Goal: Task Accomplishment & Management: Use online tool/utility

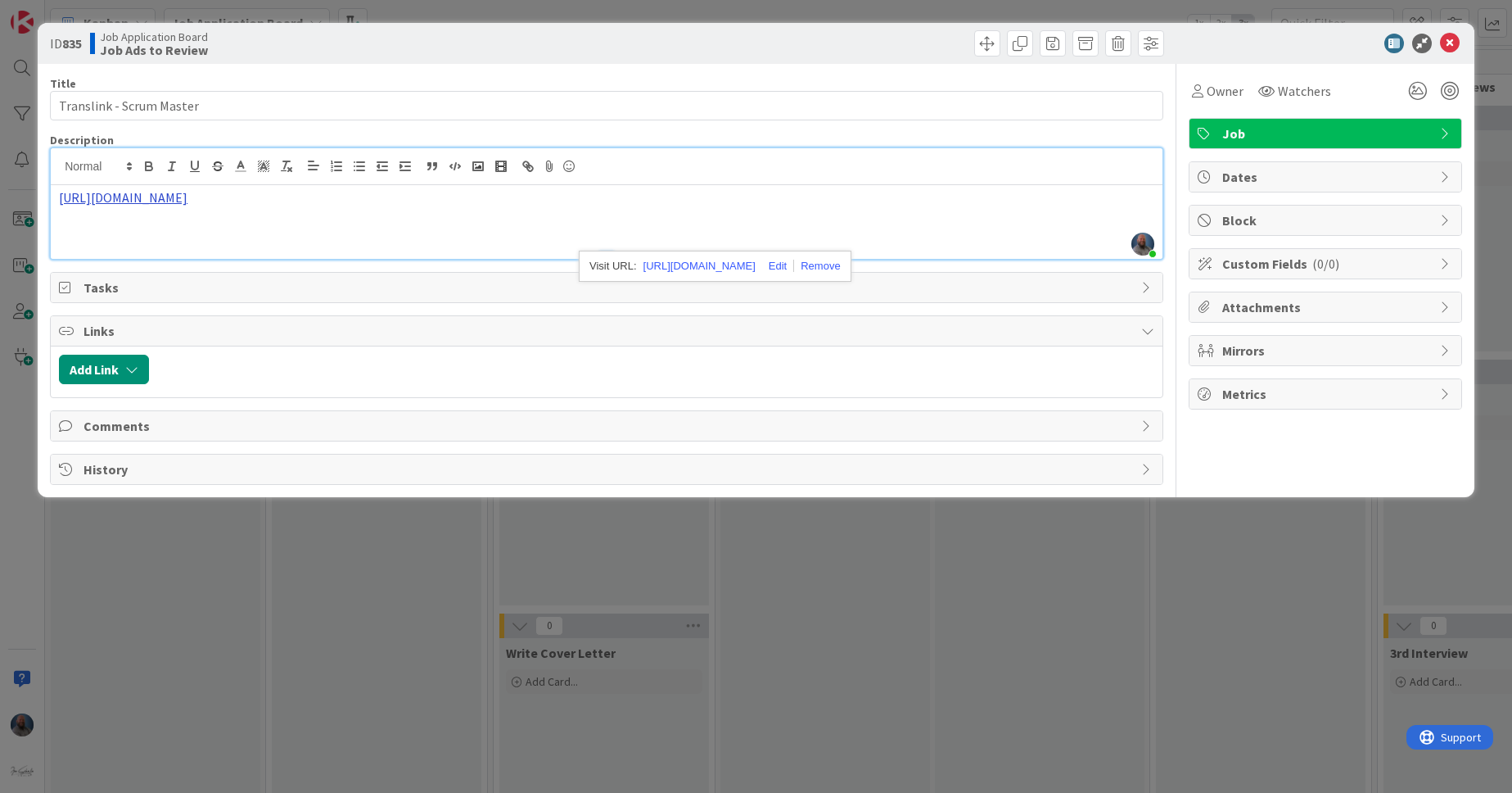
click at [187, 205] on link "[URL][DOMAIN_NAME]" at bounding box center [123, 197] width 128 height 16
click at [552, 273] on link "[URL][DOMAIN_NAME]" at bounding box center [563, 266] width 112 height 22
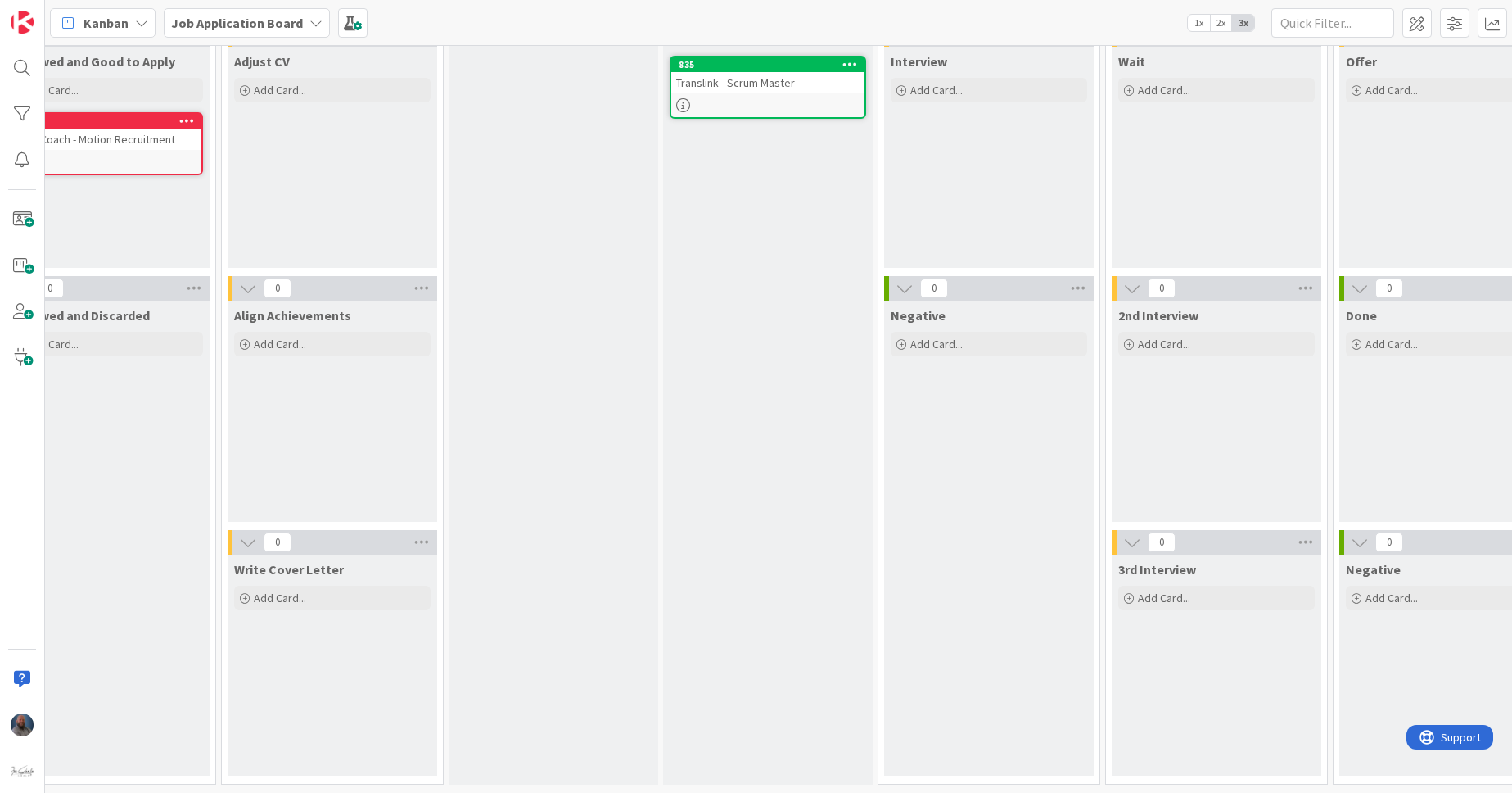
scroll to position [0, 272]
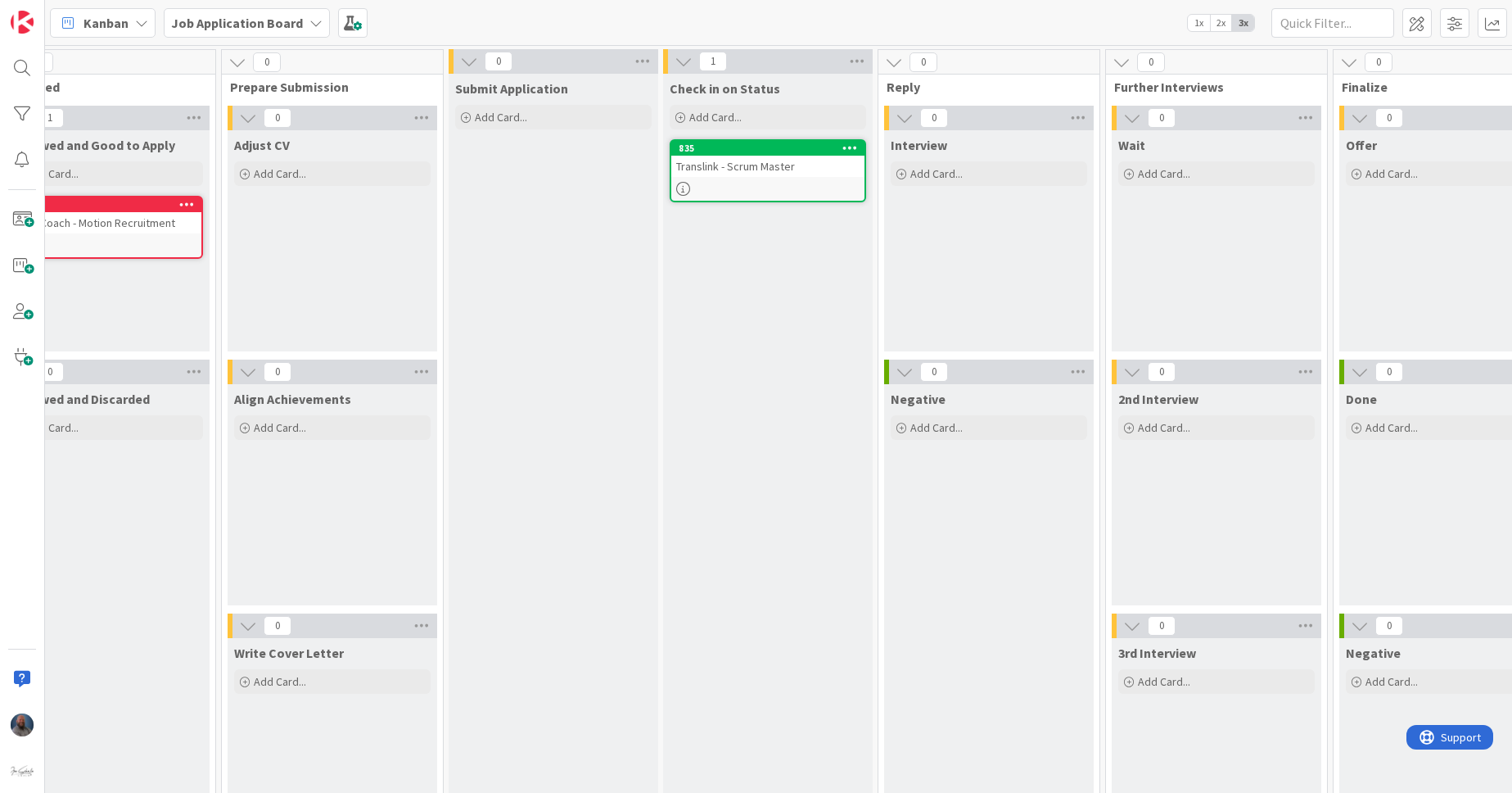
drag, startPoint x: 220, startPoint y: 72, endPoint x: 230, endPoint y: 66, distance: 11.7
click at [218, 75] on div "0 Prepare Submission 0 Adjust CV Add Card... 0 Align Achievements Add Card... 0…" at bounding box center [331, 462] width 228 height 827
click at [238, 53] on icon at bounding box center [237, 62] width 18 height 18
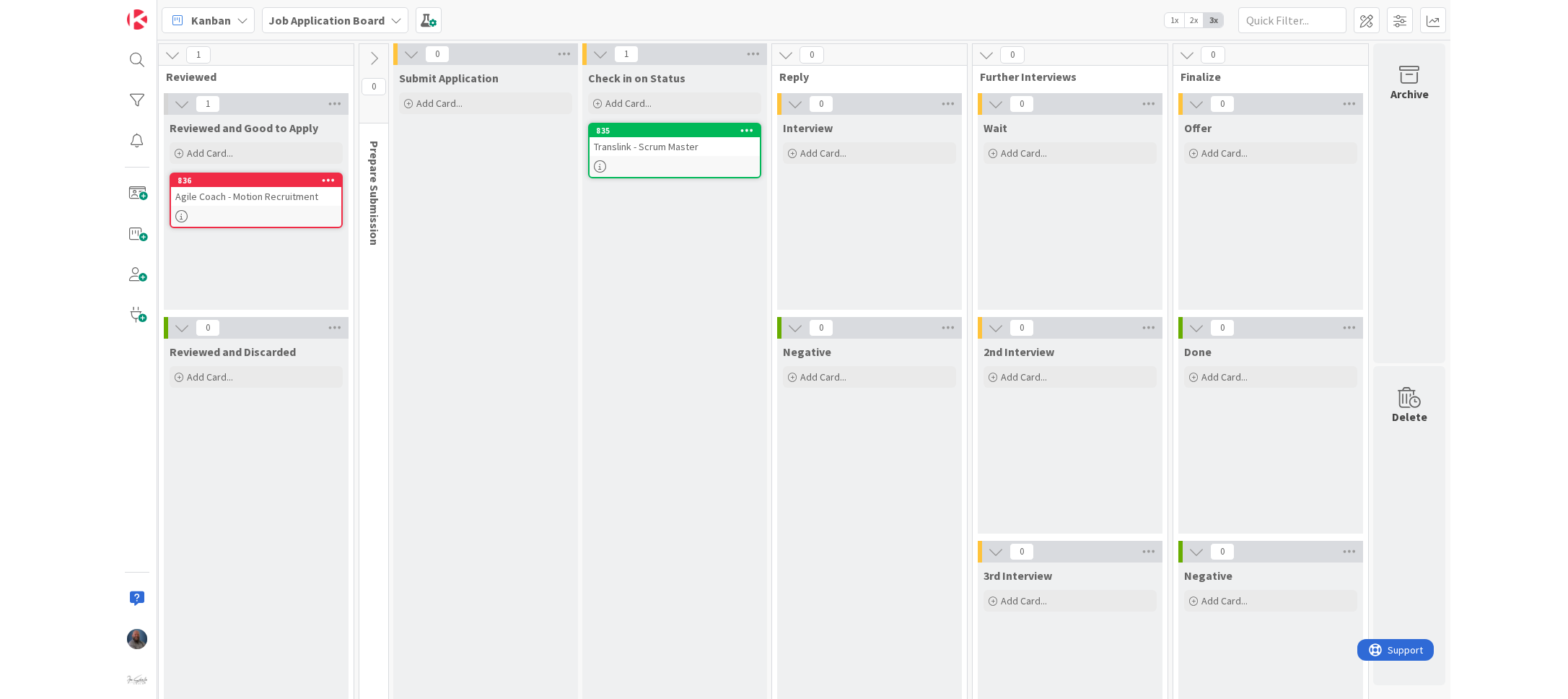
scroll to position [0, 204]
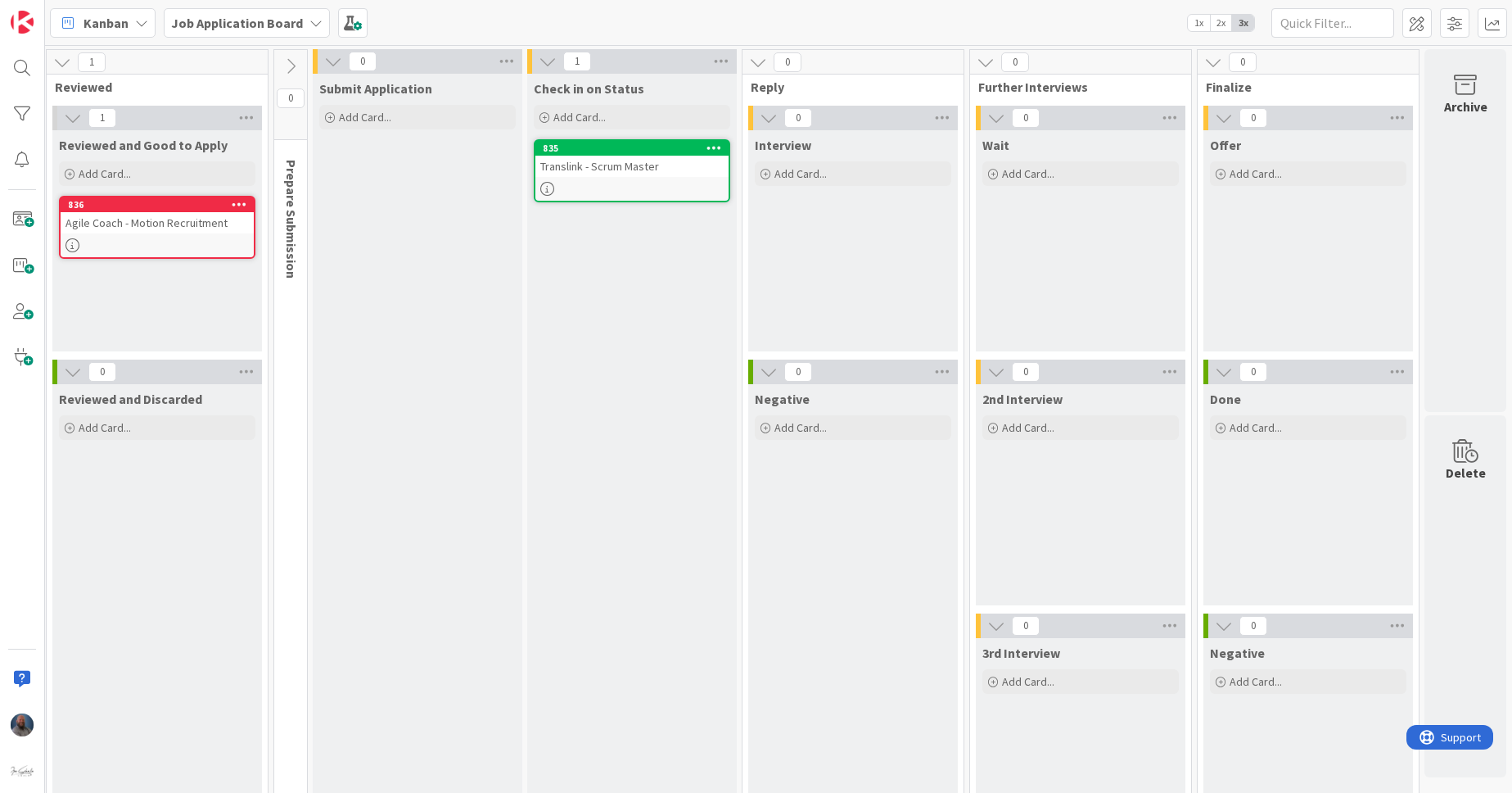
click at [282, 61] on icon at bounding box center [290, 66] width 18 height 18
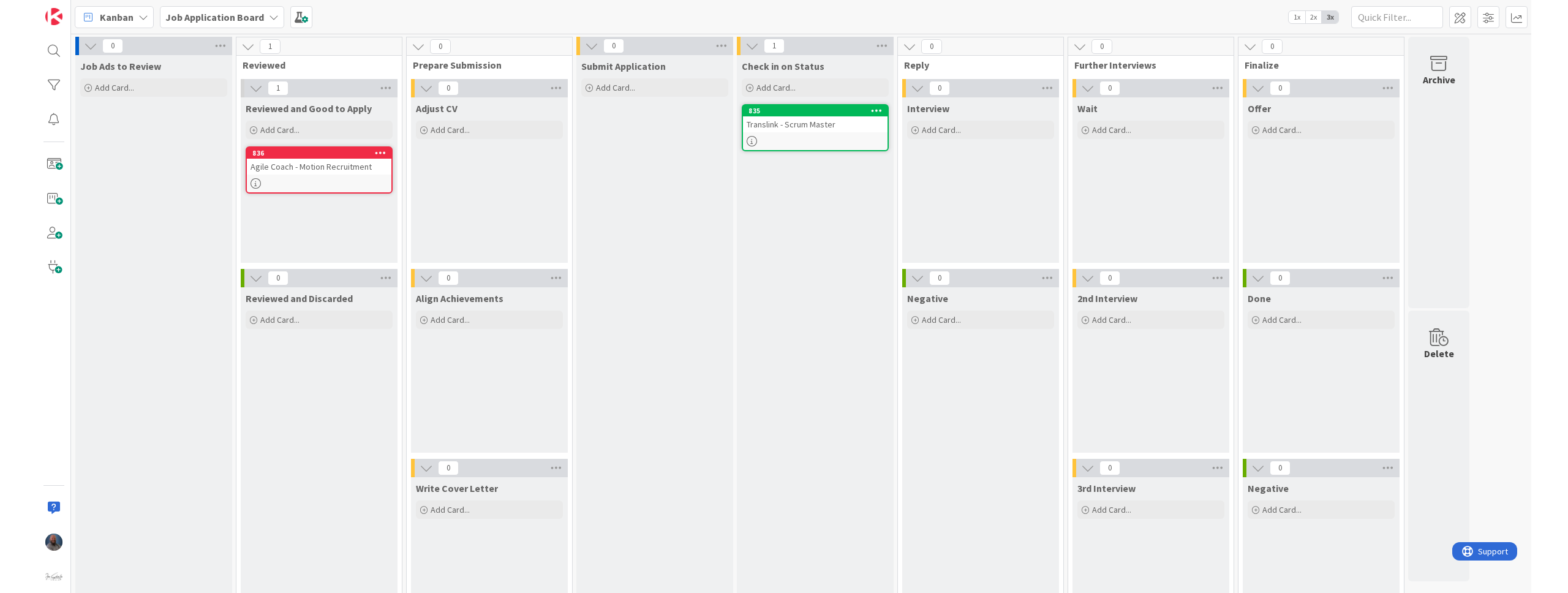
scroll to position [0, 0]
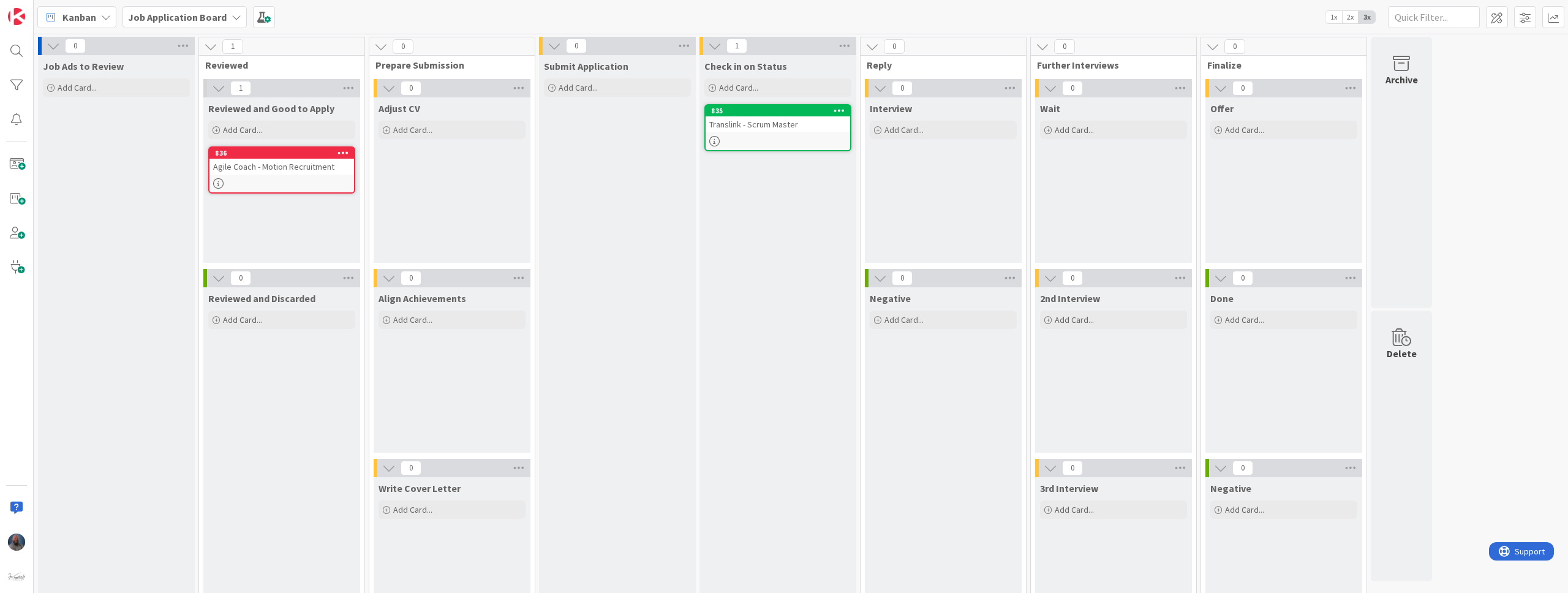
click at [1130, 379] on div "0 Job Ads to Review Add Card... 1 Reviewed 1 Reviewed and Good to Apply Add Car…" at bounding box center [801, 345] width 1529 height 618
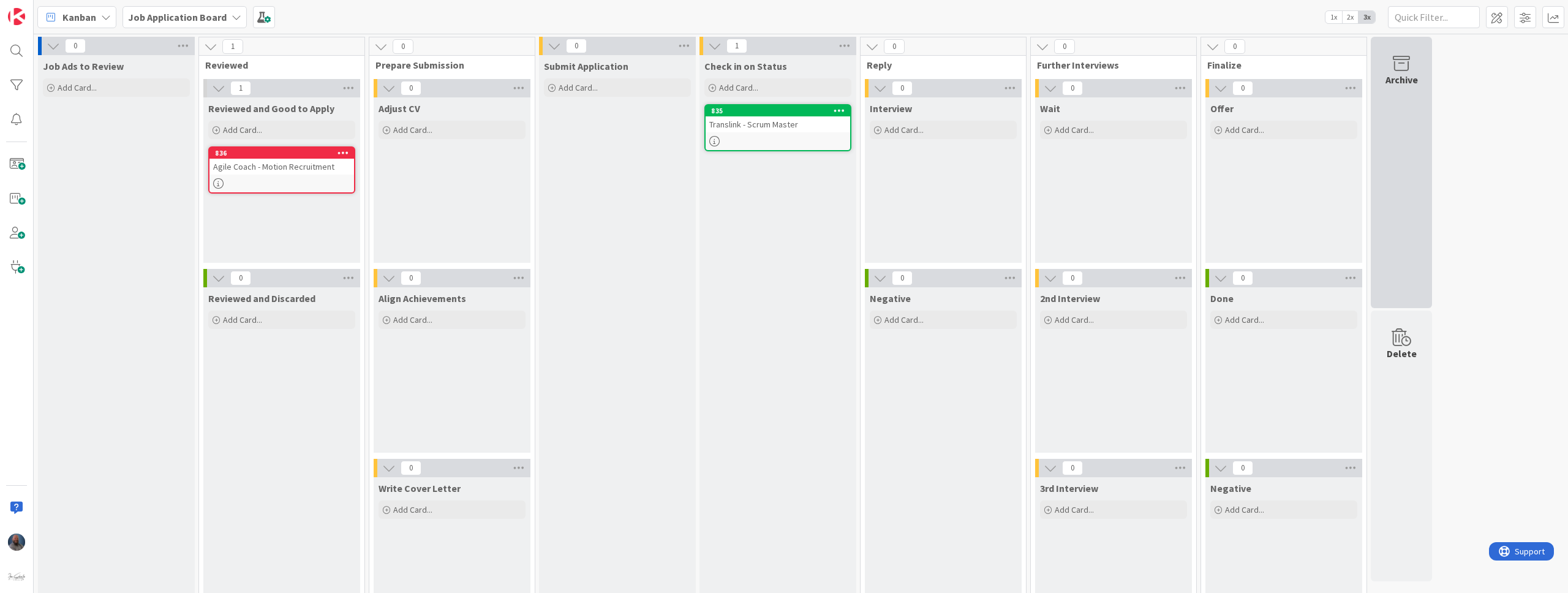
click at [1130, 71] on icon at bounding box center [1401, 64] width 46 height 17
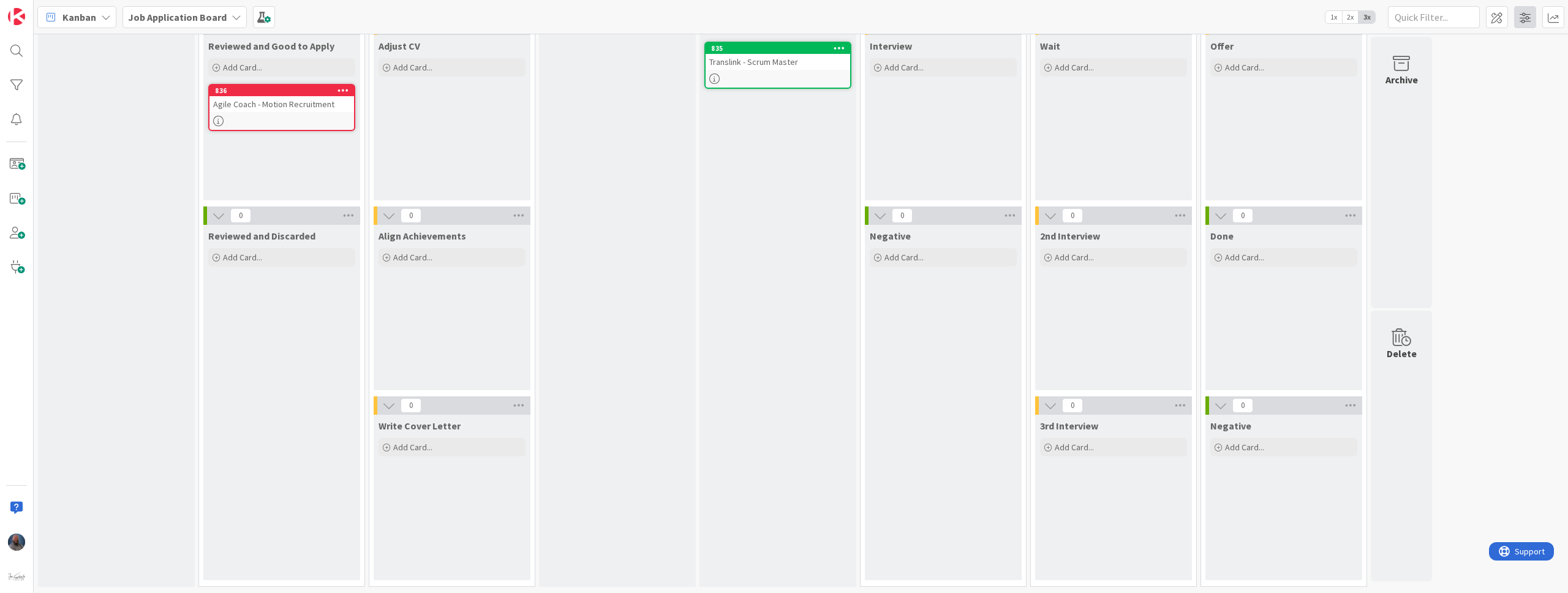
scroll to position [55, 0]
